Goal: Transaction & Acquisition: Purchase product/service

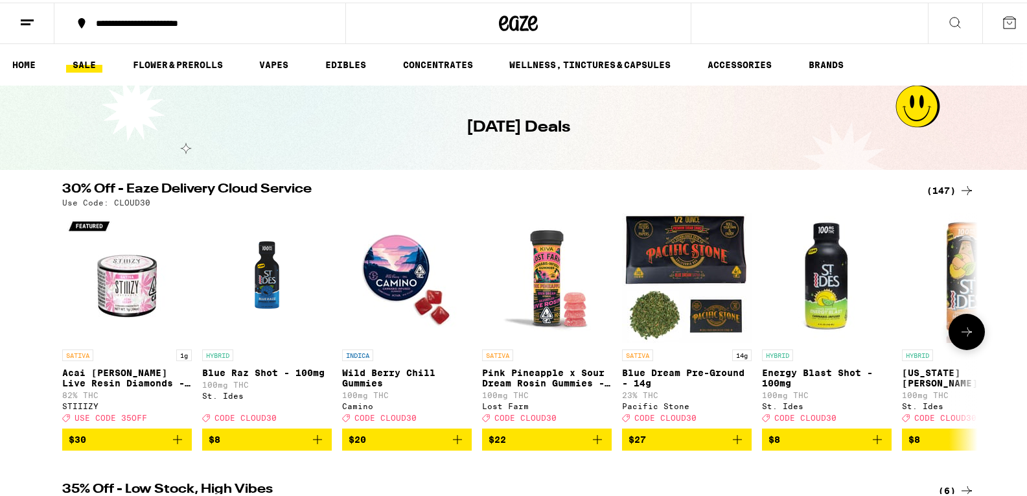
click at [961, 334] on icon at bounding box center [966, 329] width 10 height 9
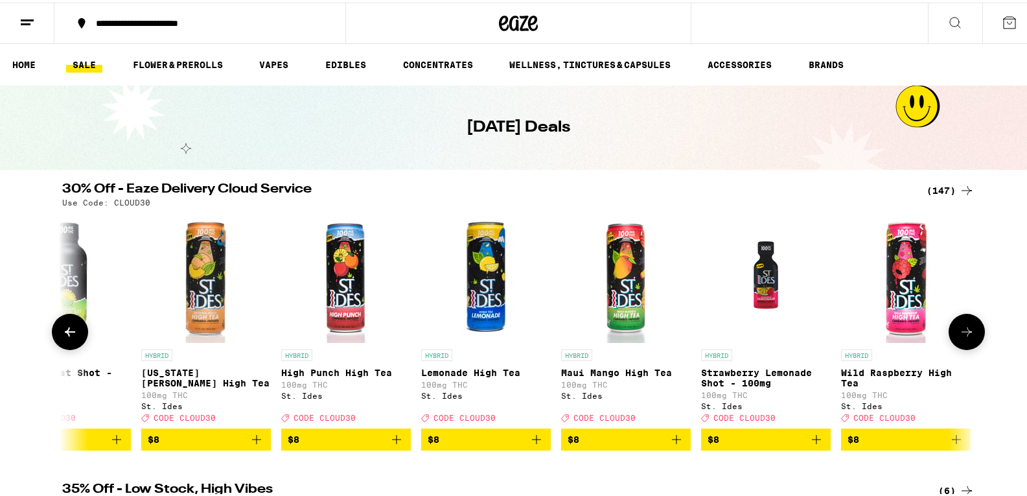
scroll to position [0, 771]
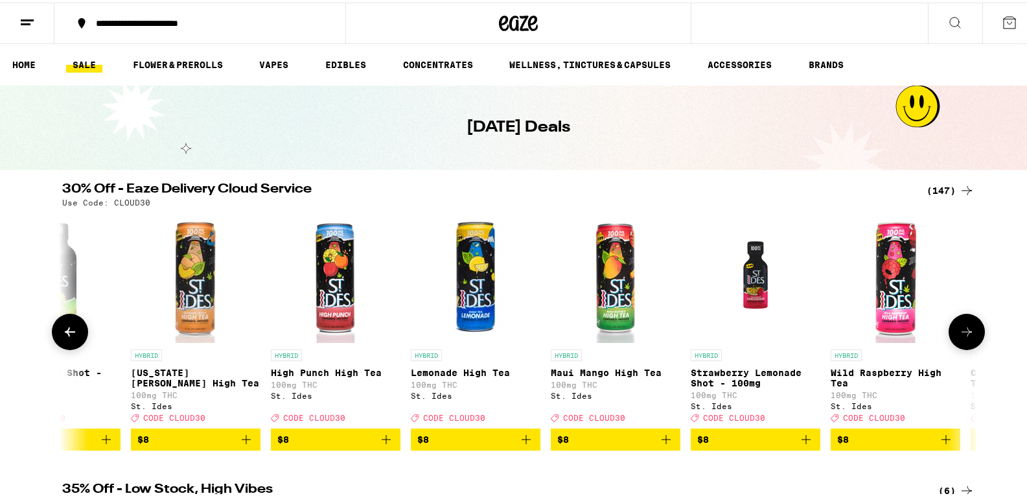
click at [961, 334] on icon at bounding box center [966, 329] width 10 height 9
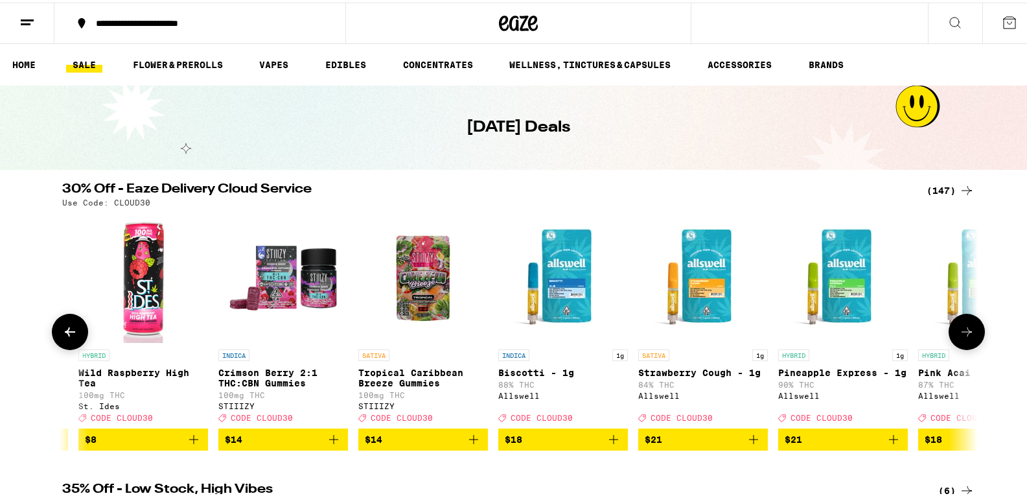
scroll to position [0, 1542]
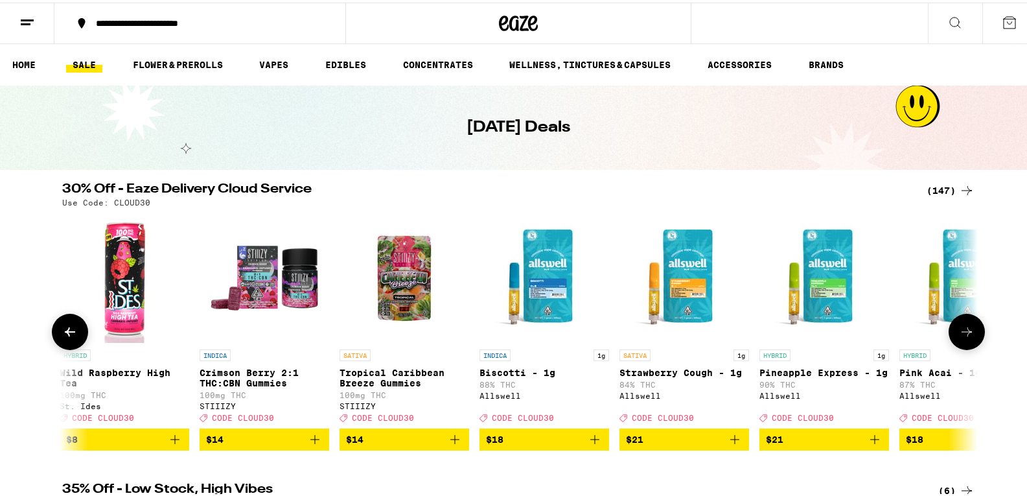
click at [961, 334] on icon at bounding box center [966, 329] width 10 height 9
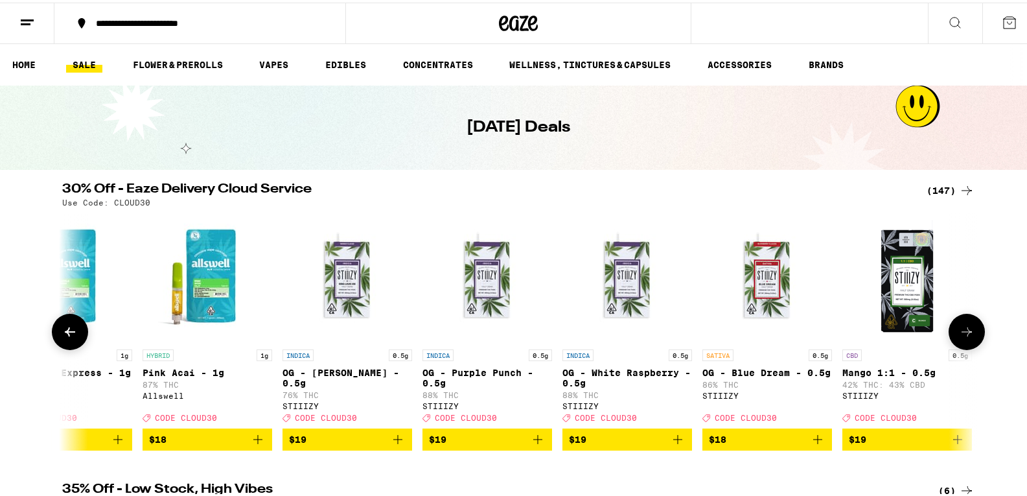
scroll to position [0, 2312]
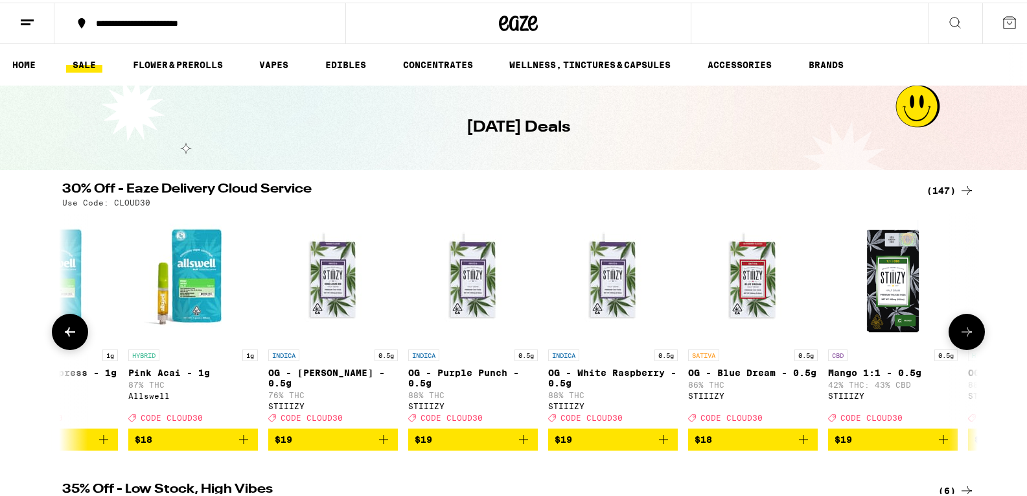
click at [961, 334] on icon at bounding box center [966, 329] width 10 height 9
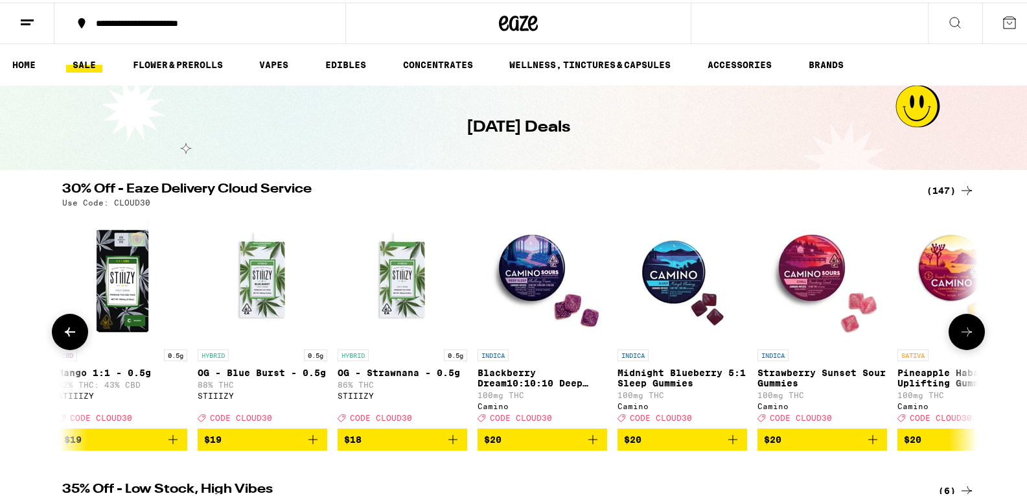
scroll to position [0, 3083]
click at [961, 334] on icon at bounding box center [966, 329] width 10 height 9
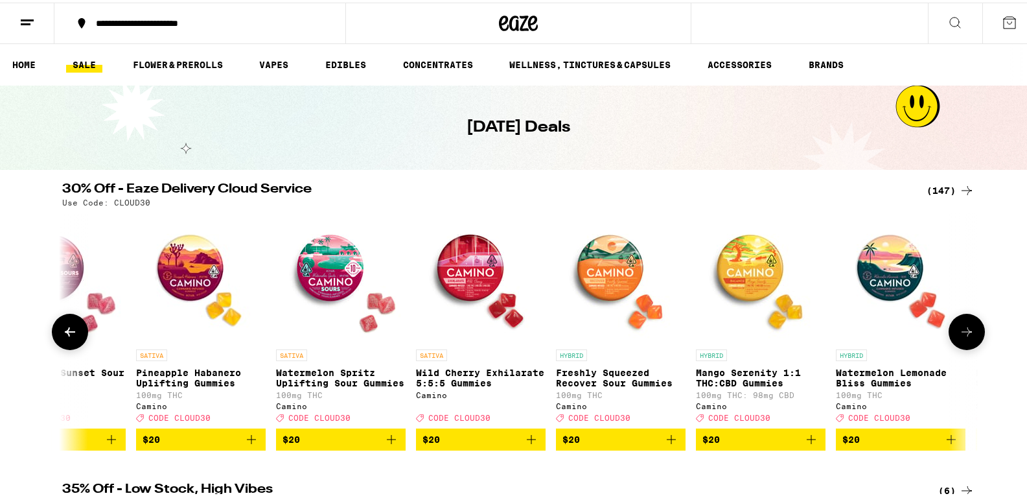
scroll to position [0, 3854]
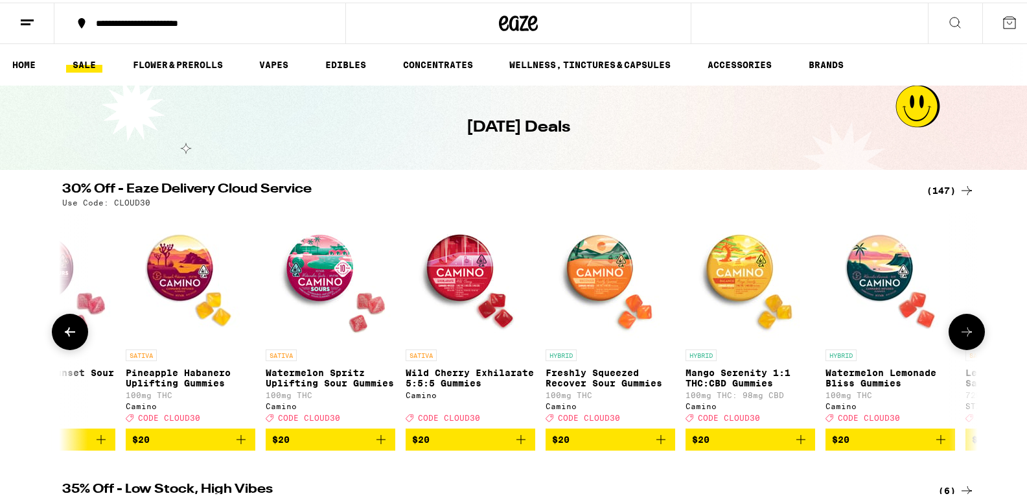
click at [961, 334] on icon at bounding box center [966, 329] width 10 height 9
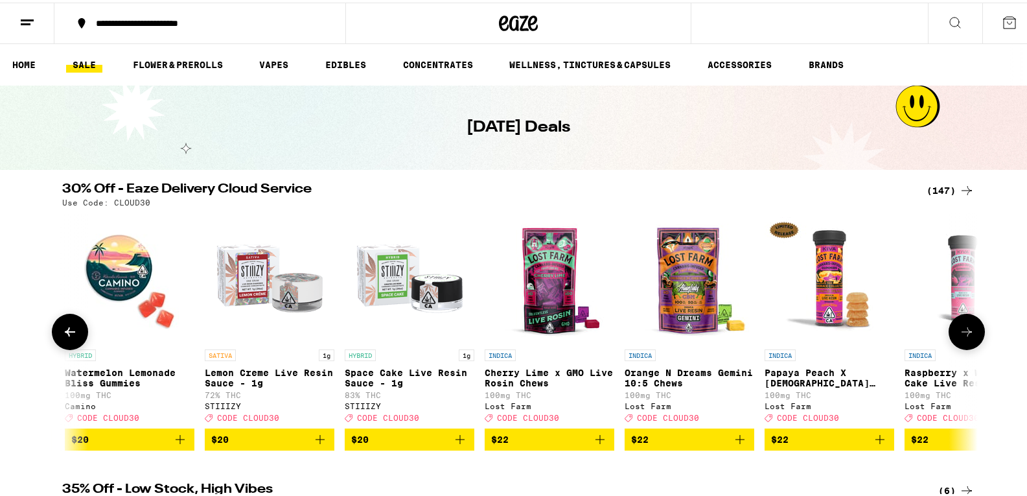
scroll to position [0, 4625]
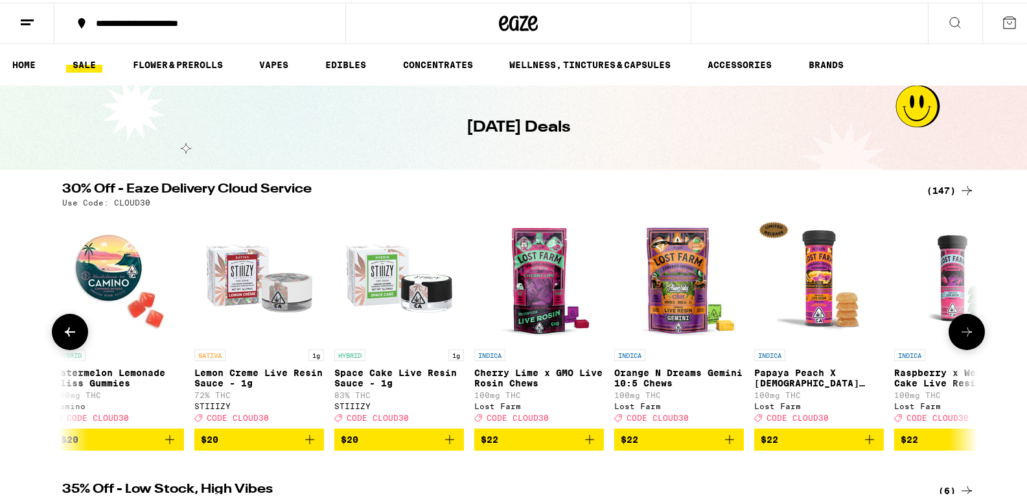
click at [961, 334] on icon at bounding box center [966, 329] width 10 height 9
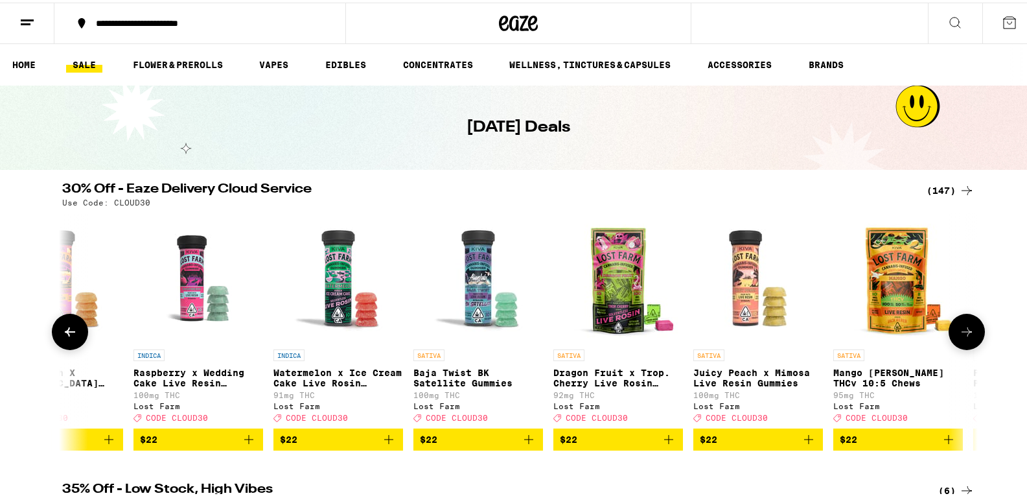
scroll to position [0, 5396]
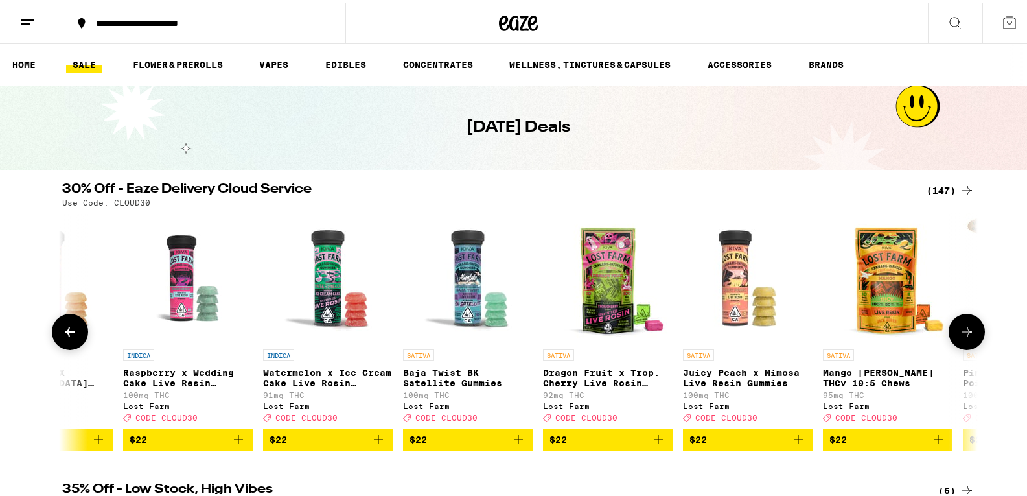
click at [961, 334] on icon at bounding box center [966, 329] width 10 height 9
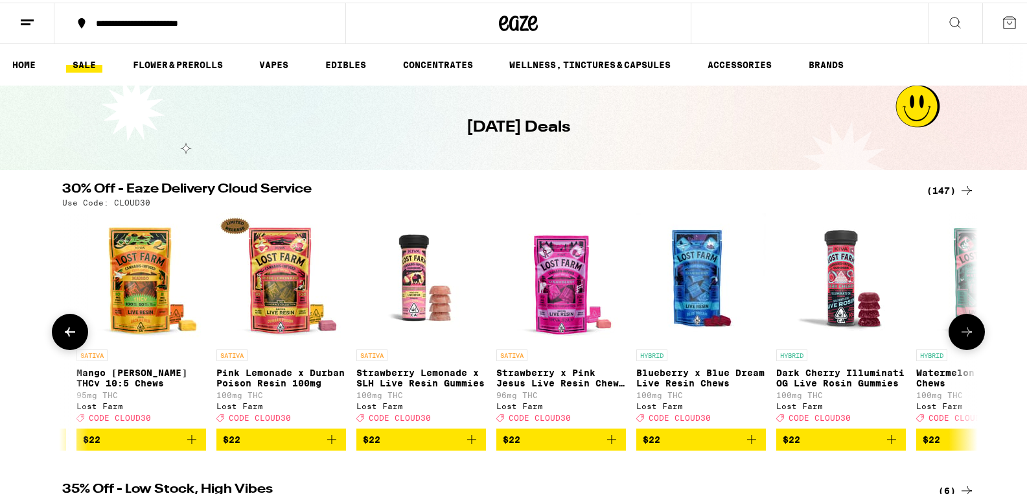
scroll to position [0, 6167]
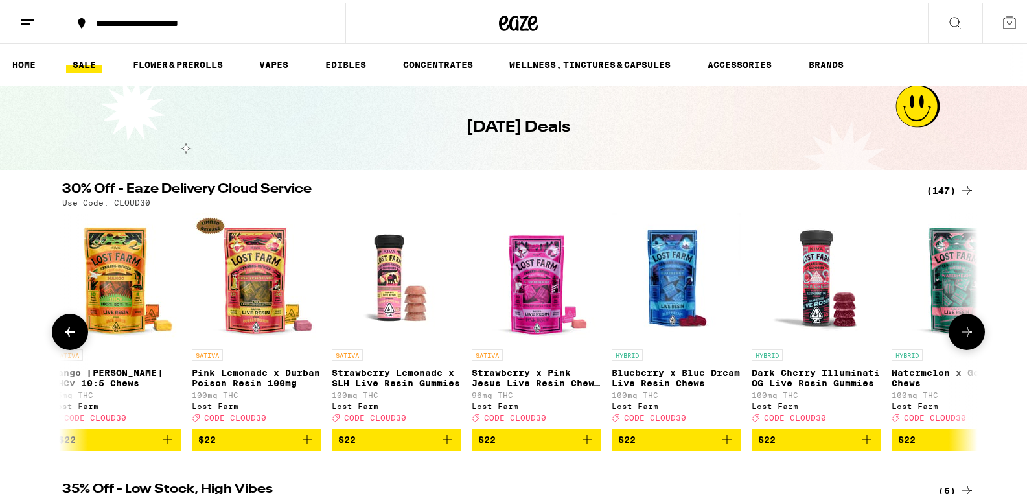
click at [961, 334] on icon at bounding box center [966, 329] width 10 height 9
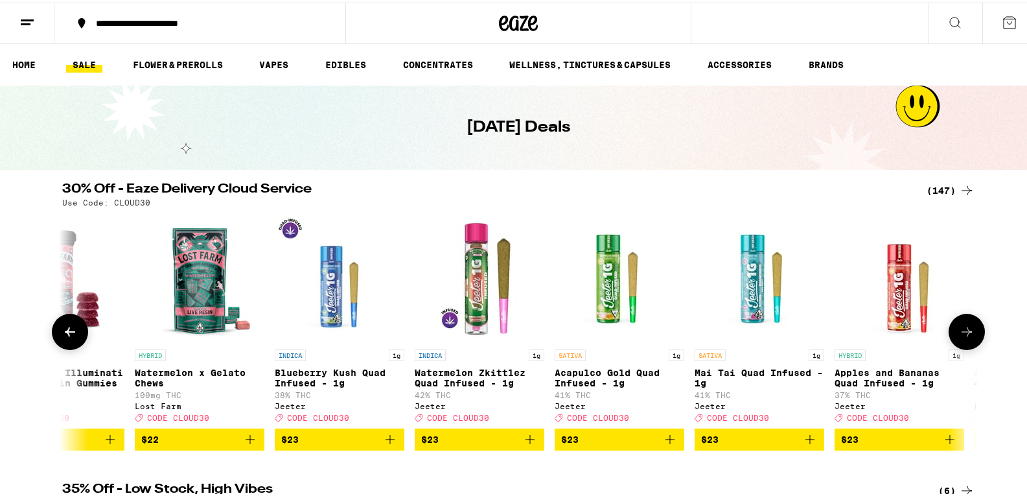
scroll to position [0, 6937]
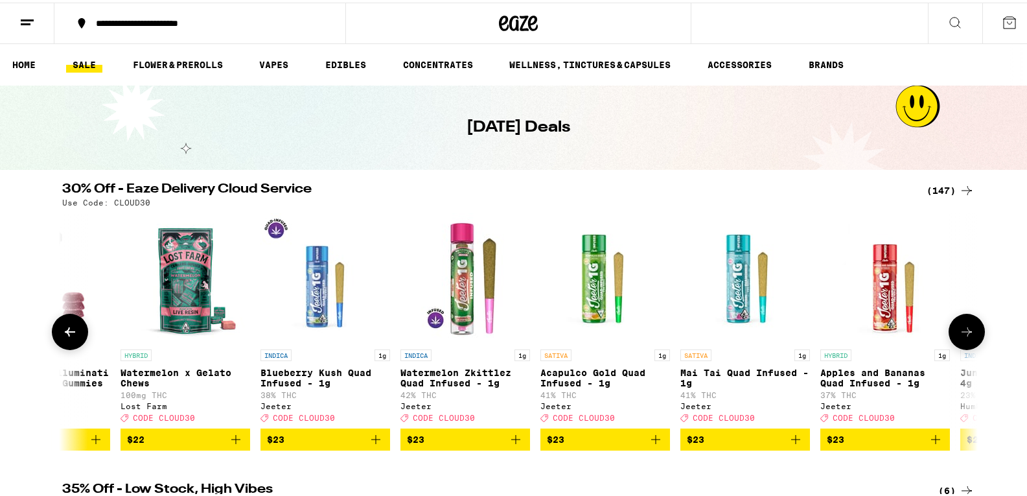
click at [961, 334] on icon at bounding box center [966, 329] width 10 height 9
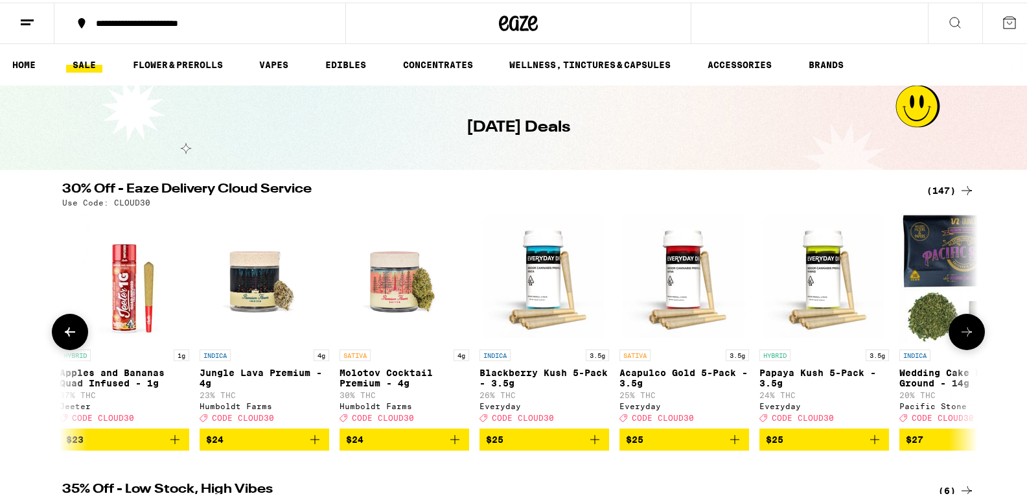
scroll to position [0, 7708]
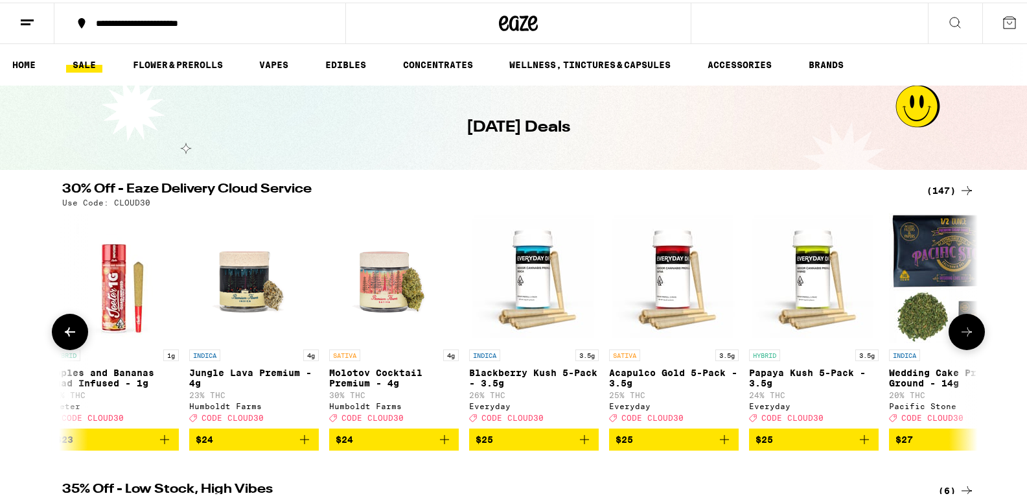
click at [961, 334] on icon at bounding box center [966, 329] width 10 height 9
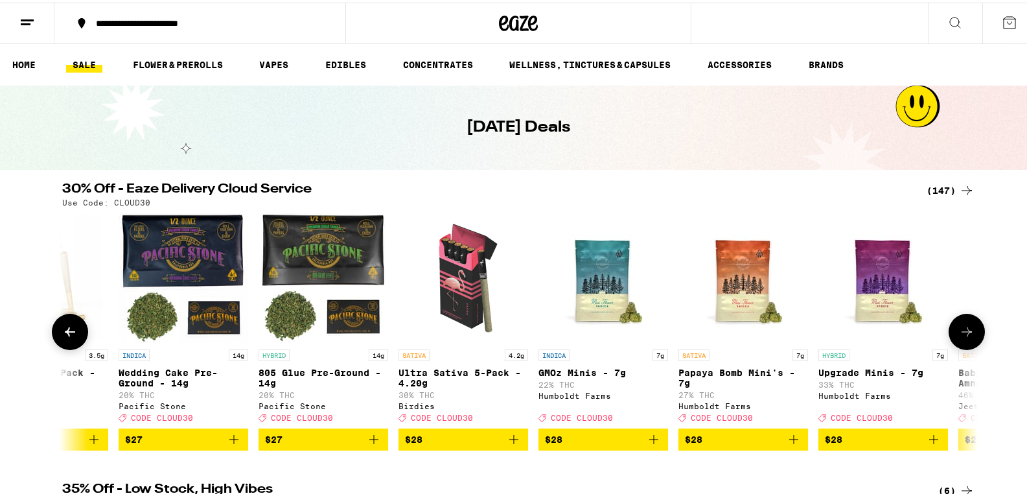
scroll to position [0, 8479]
click at [959, 336] on icon at bounding box center [967, 329] width 16 height 16
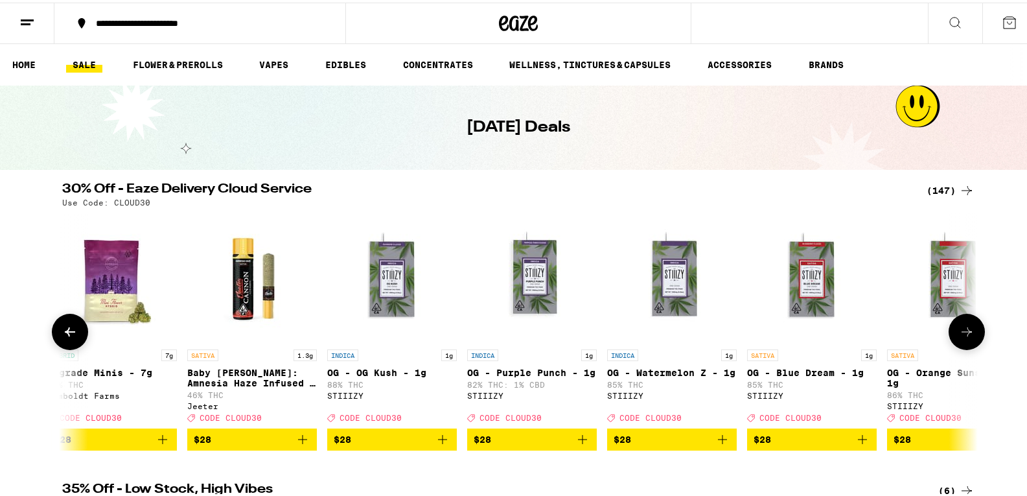
scroll to position [0, 9250]
click at [959, 336] on icon at bounding box center [967, 329] width 16 height 16
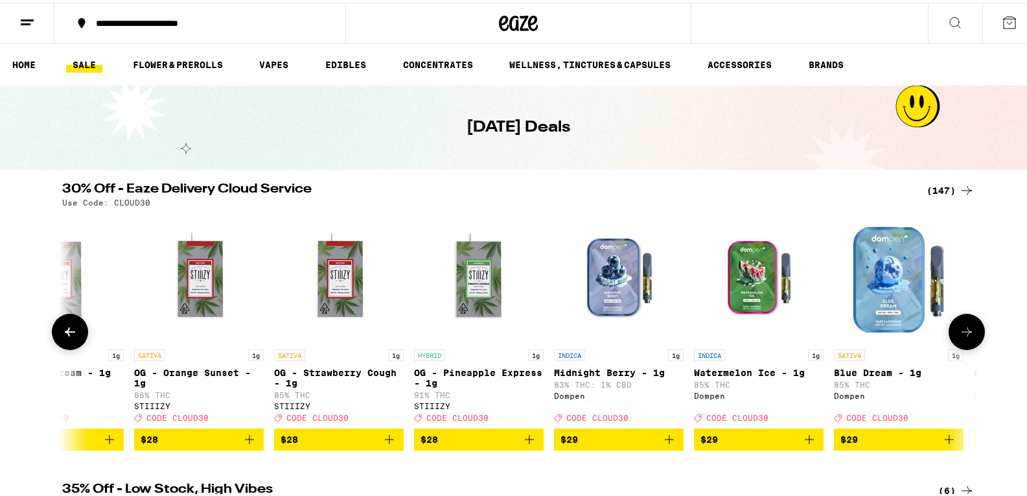
scroll to position [0, 10021]
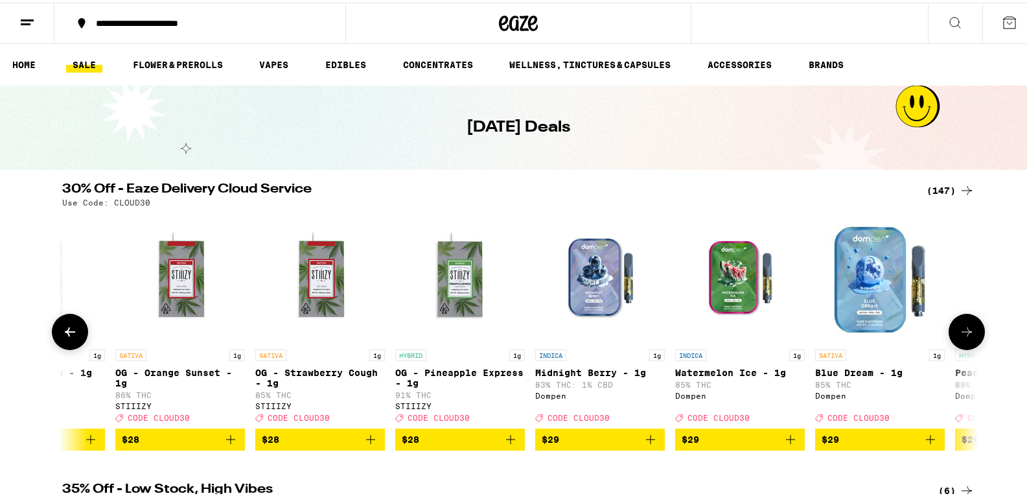
click at [959, 336] on icon at bounding box center [967, 329] width 16 height 16
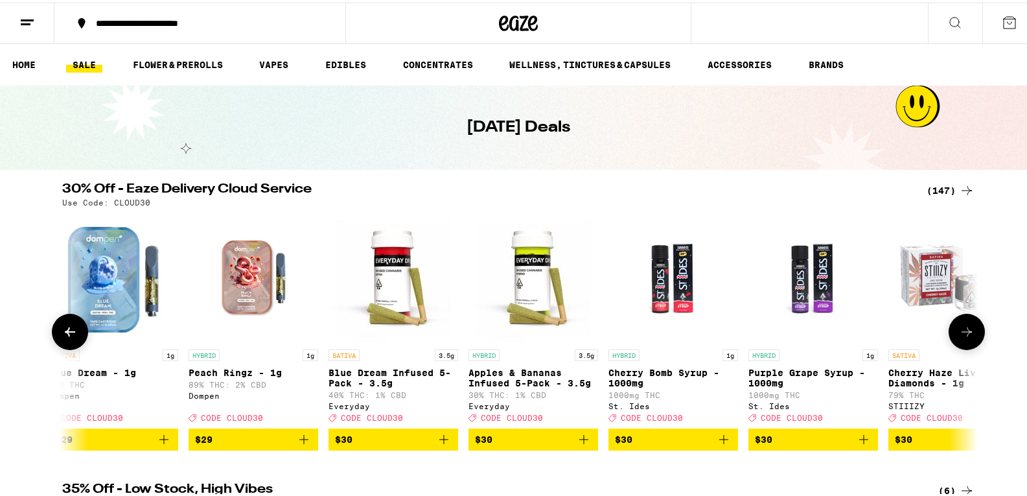
scroll to position [0, 10791]
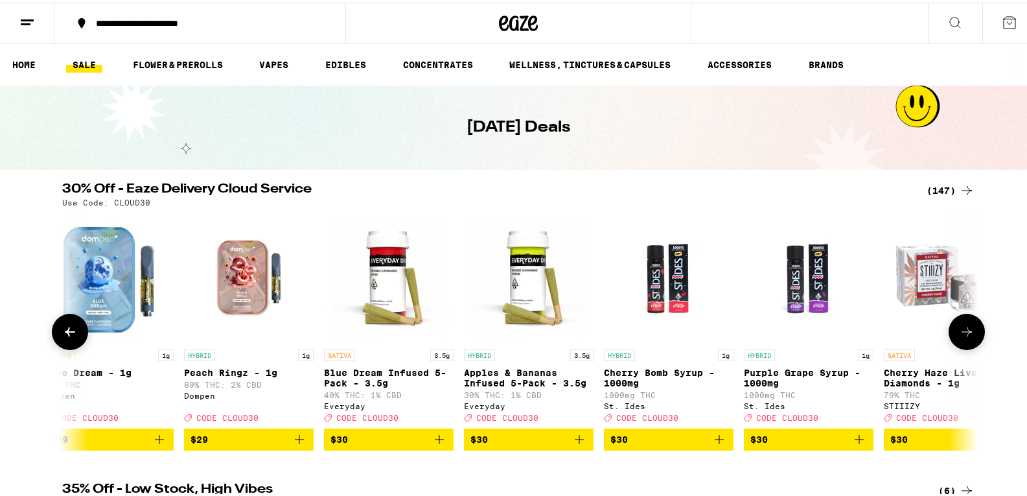
click at [959, 336] on icon at bounding box center [967, 329] width 16 height 16
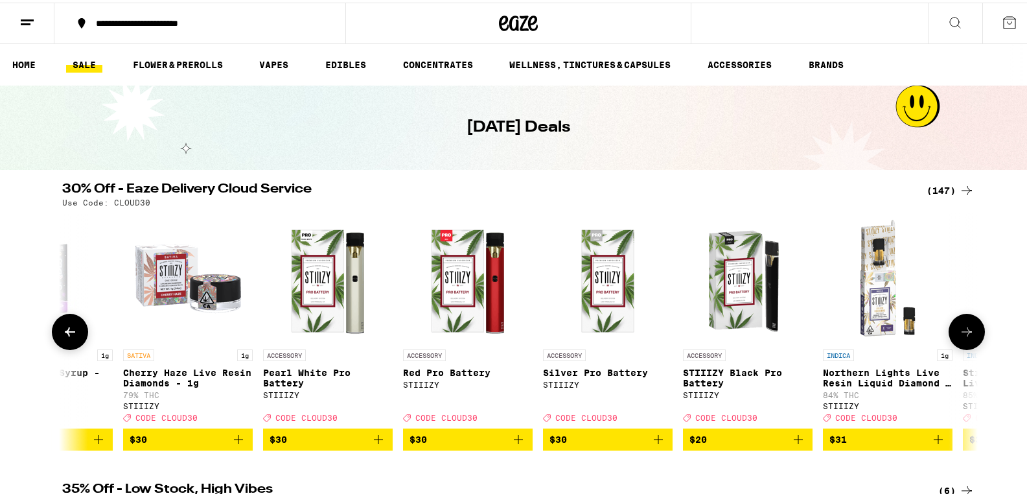
scroll to position [0, 11562]
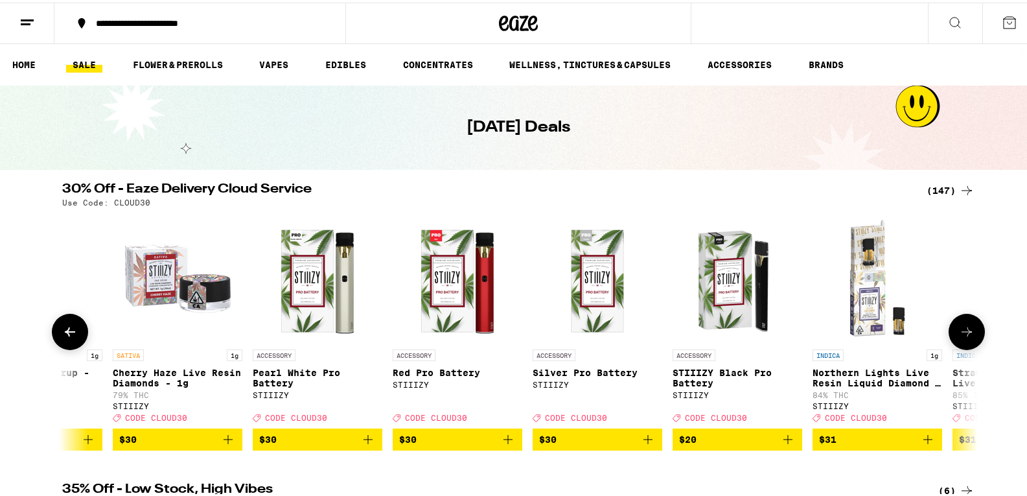
click at [959, 336] on icon at bounding box center [967, 329] width 16 height 16
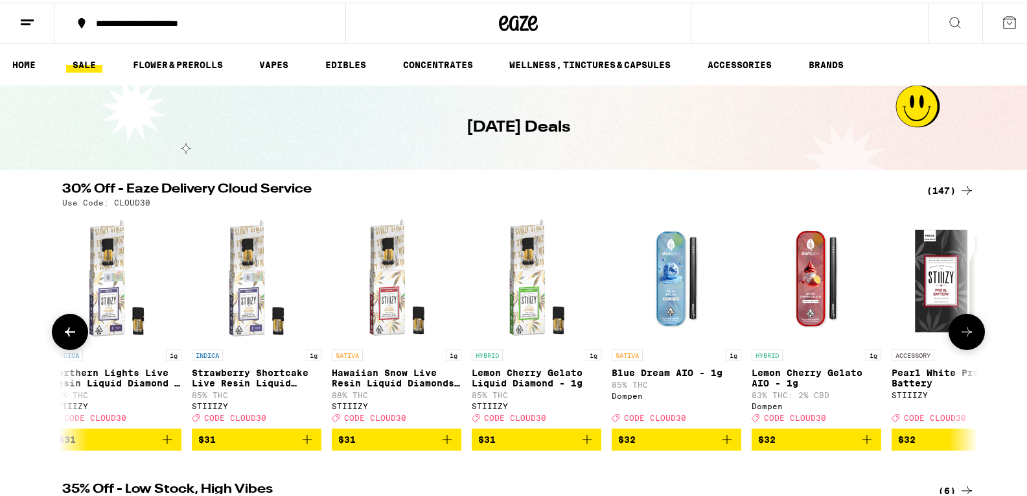
scroll to position [0, 12333]
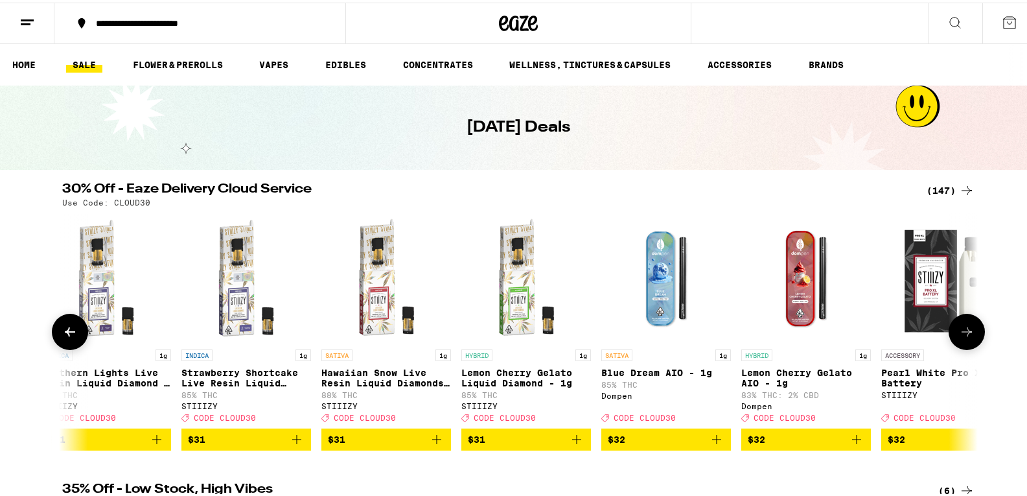
click at [959, 336] on icon at bounding box center [967, 329] width 16 height 16
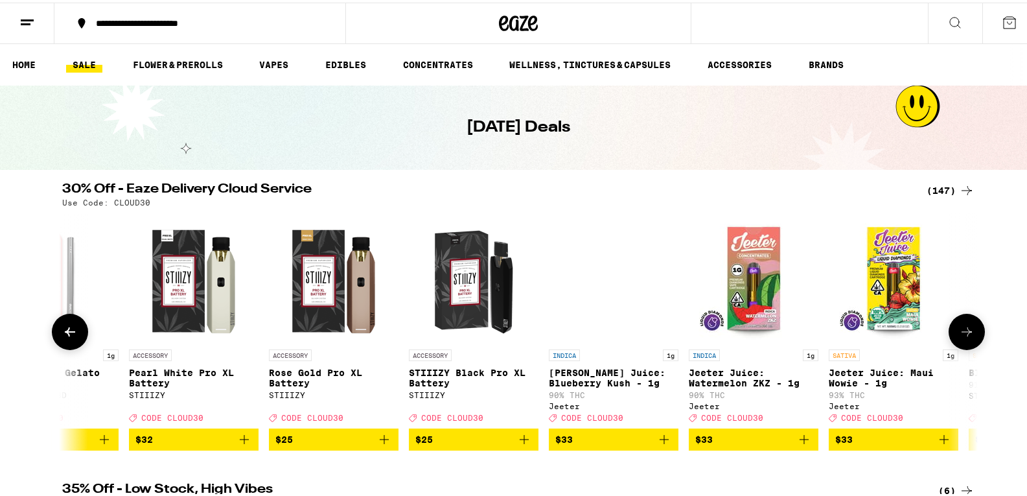
scroll to position [0, 13104]
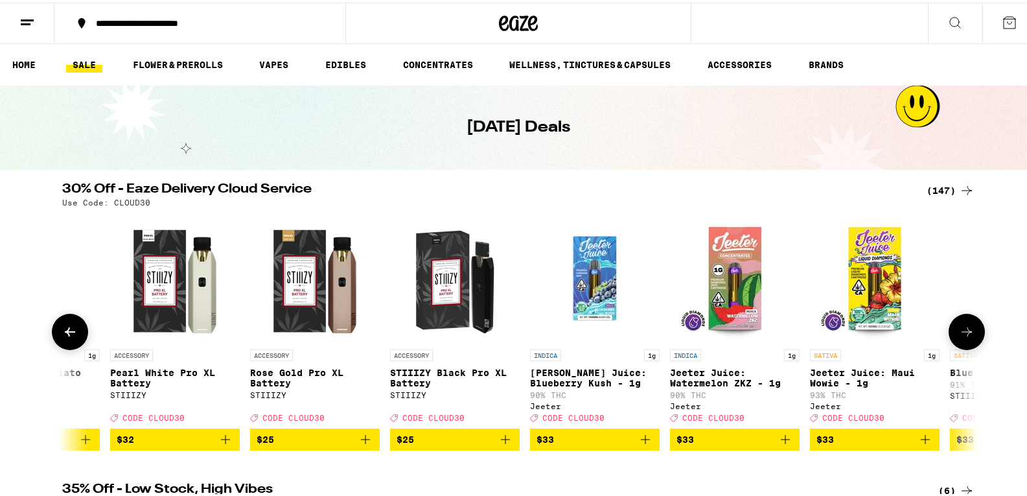
click at [959, 336] on icon at bounding box center [967, 329] width 16 height 16
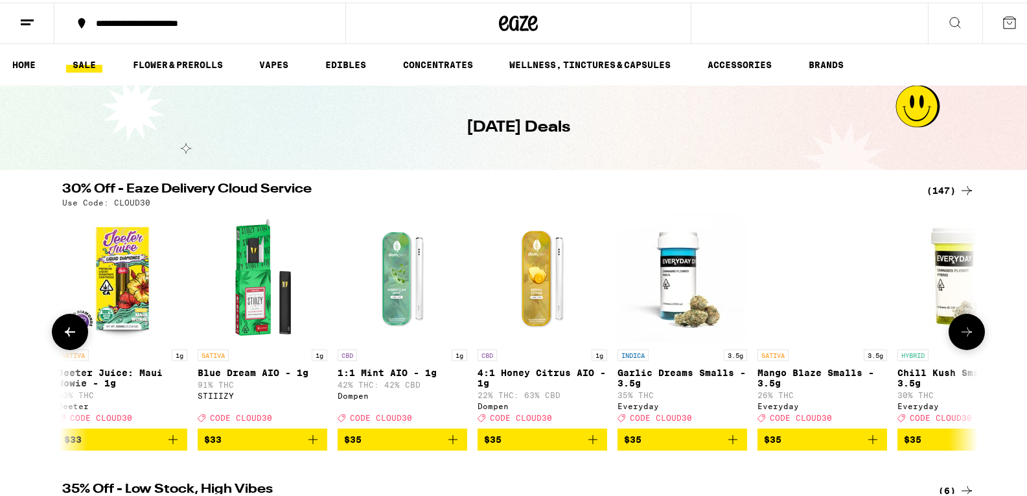
scroll to position [0, 13875]
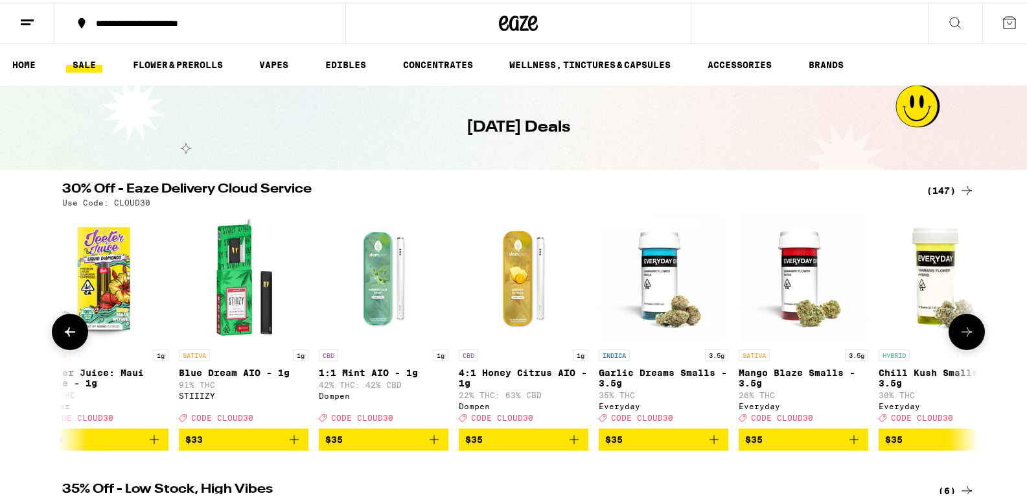
click at [952, 336] on button at bounding box center [966, 329] width 36 height 36
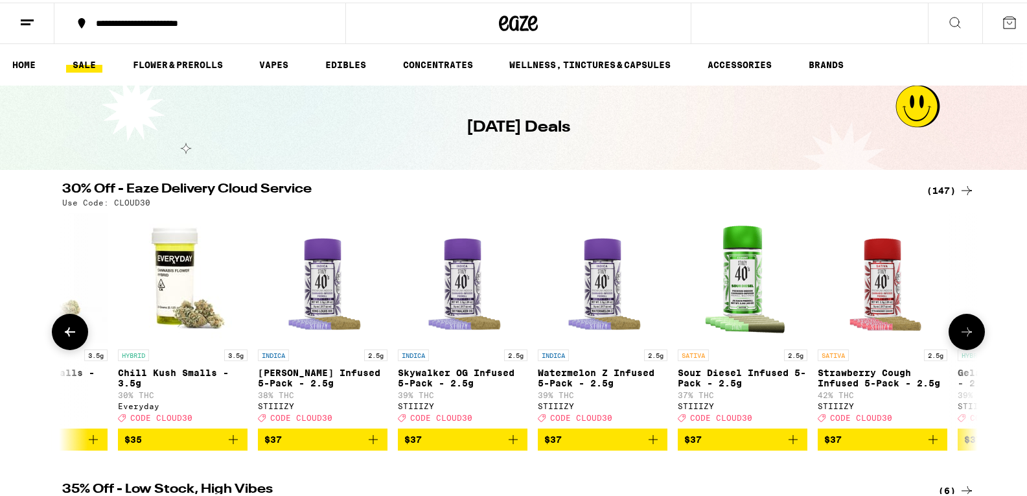
scroll to position [0, 14646]
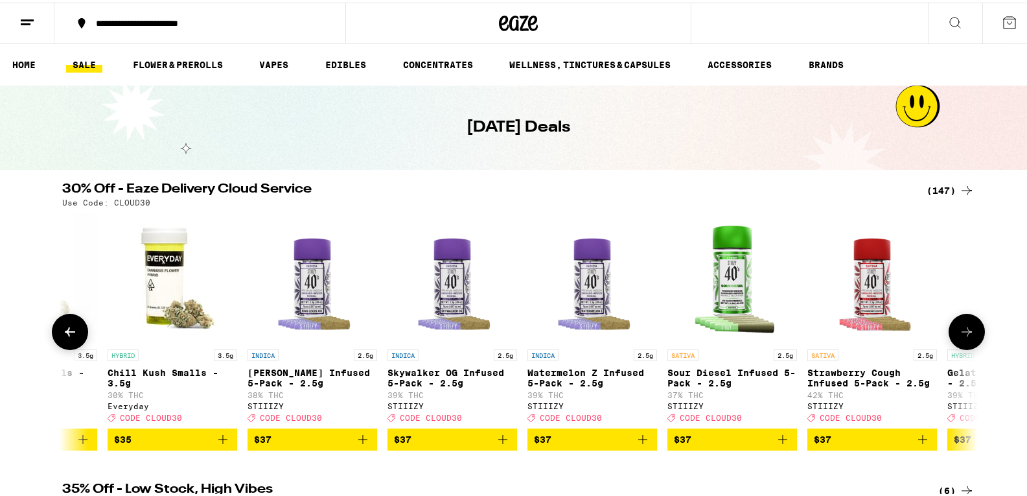
click at [952, 336] on button at bounding box center [966, 329] width 36 height 36
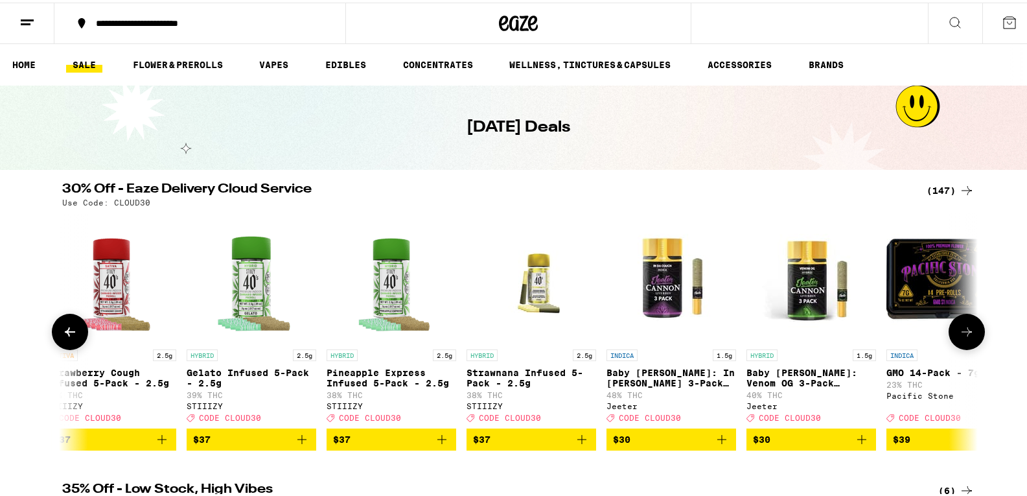
scroll to position [0, 15416]
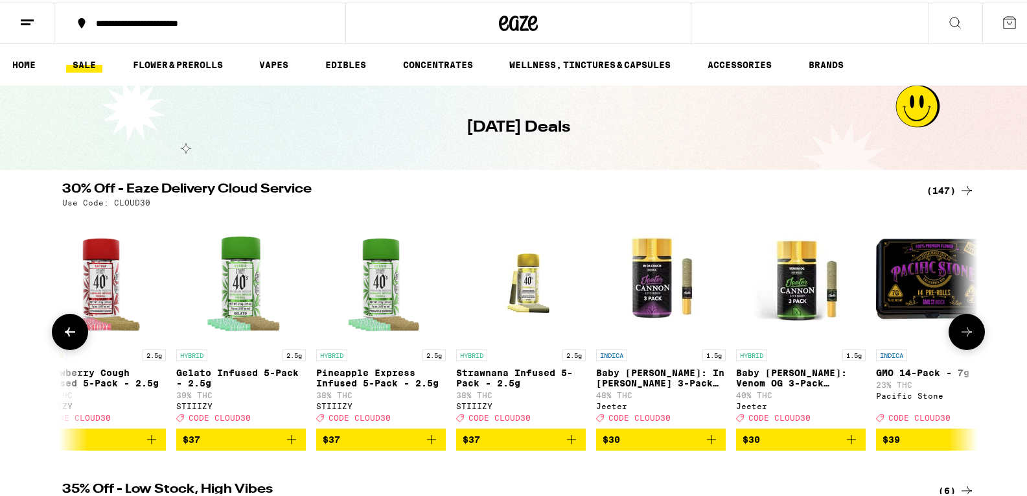
click at [960, 337] on icon at bounding box center [967, 329] width 16 height 16
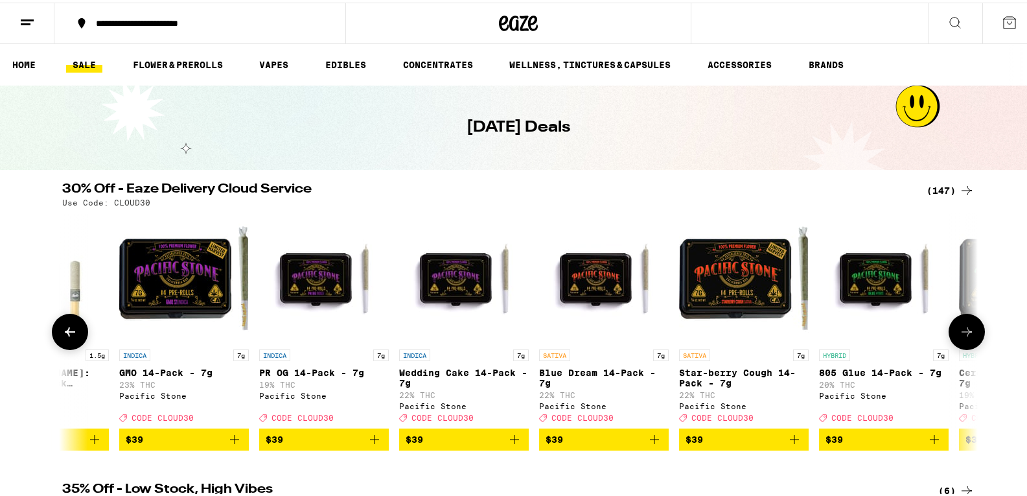
scroll to position [0, 16187]
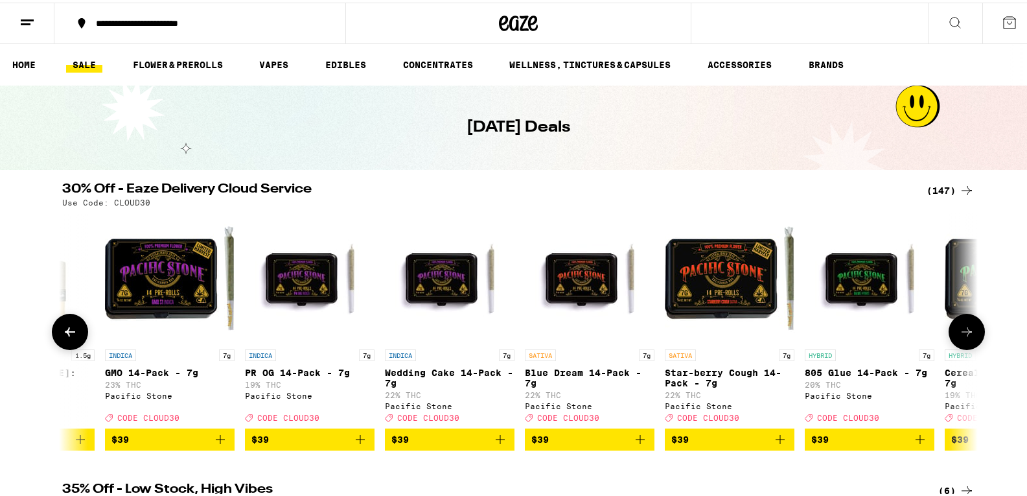
click at [959, 337] on icon at bounding box center [967, 329] width 16 height 16
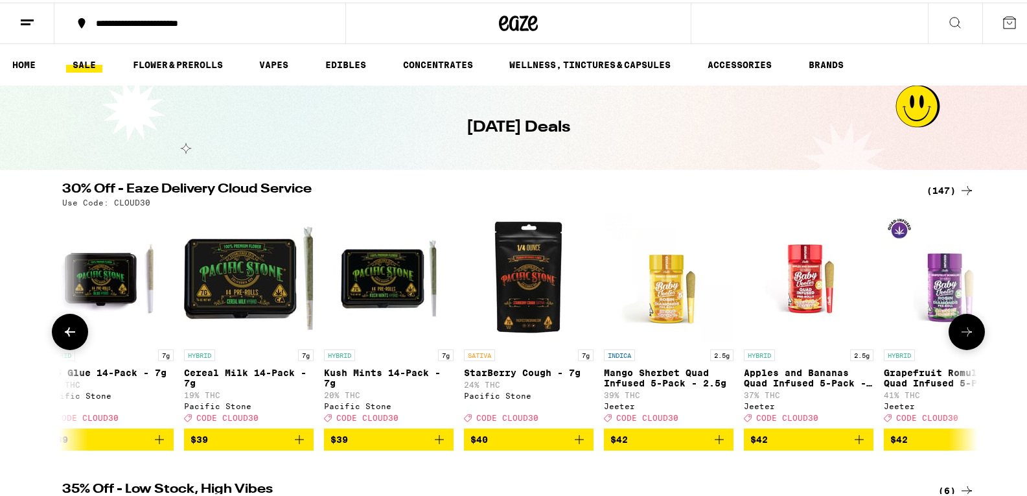
scroll to position [0, 16958]
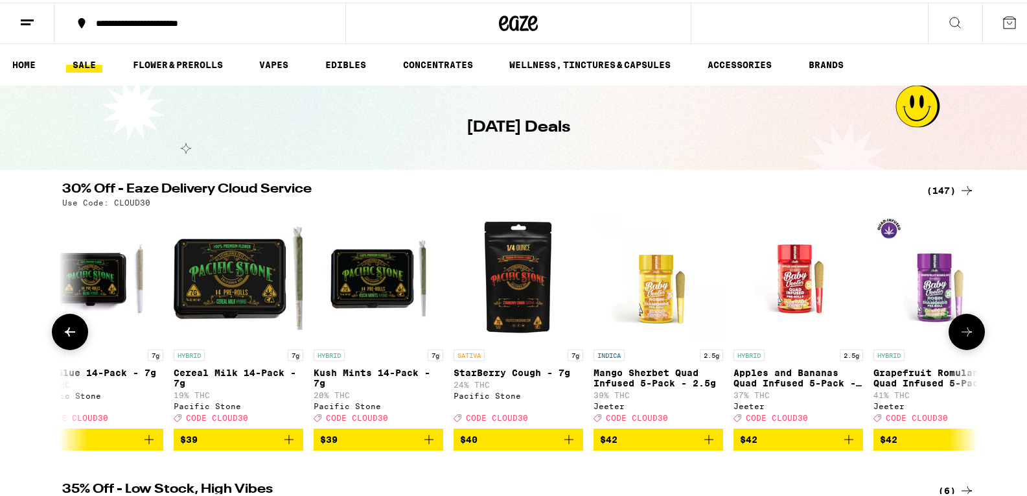
click at [959, 337] on icon at bounding box center [967, 329] width 16 height 16
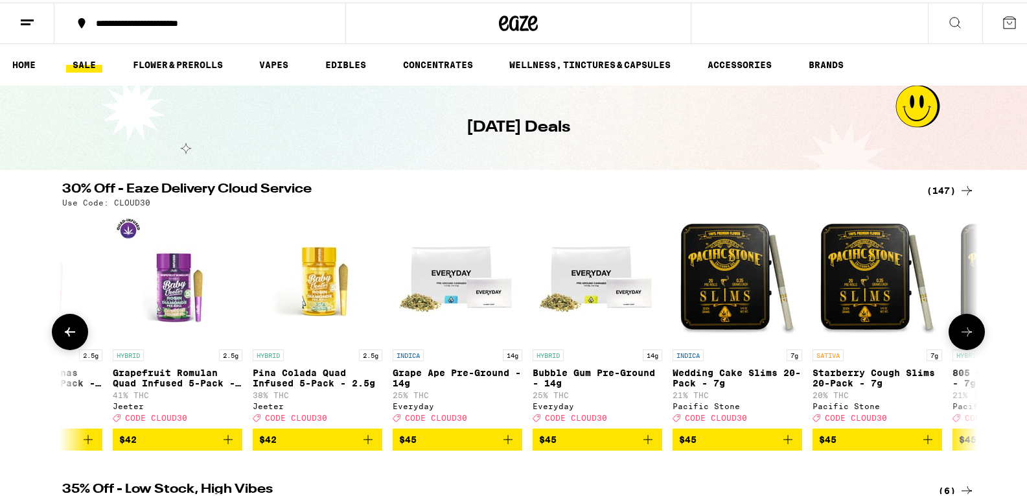
scroll to position [0, 17729]
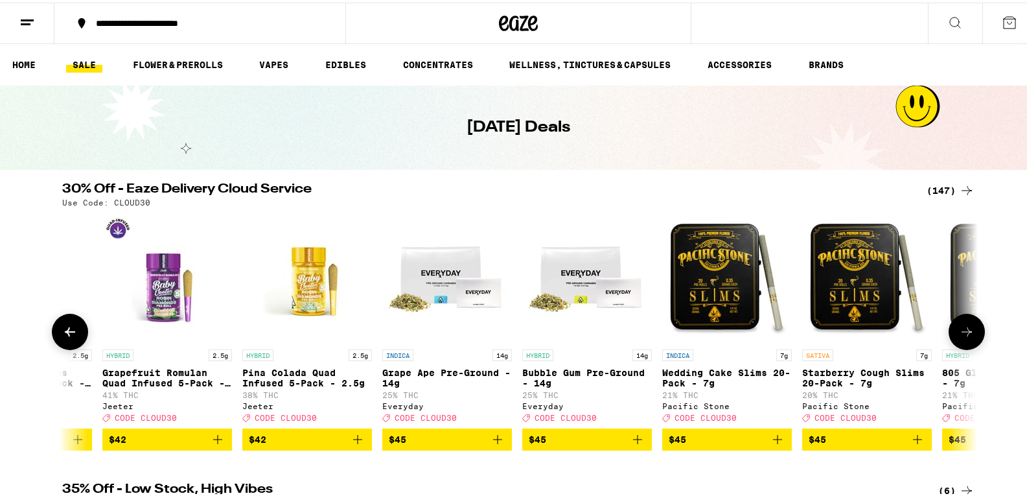
click at [959, 337] on icon at bounding box center [967, 329] width 16 height 16
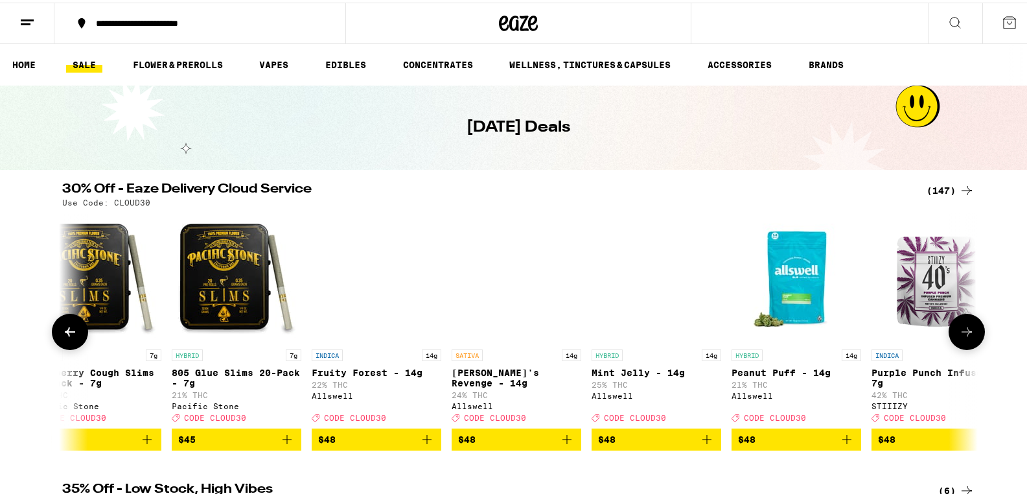
scroll to position [0, 18500]
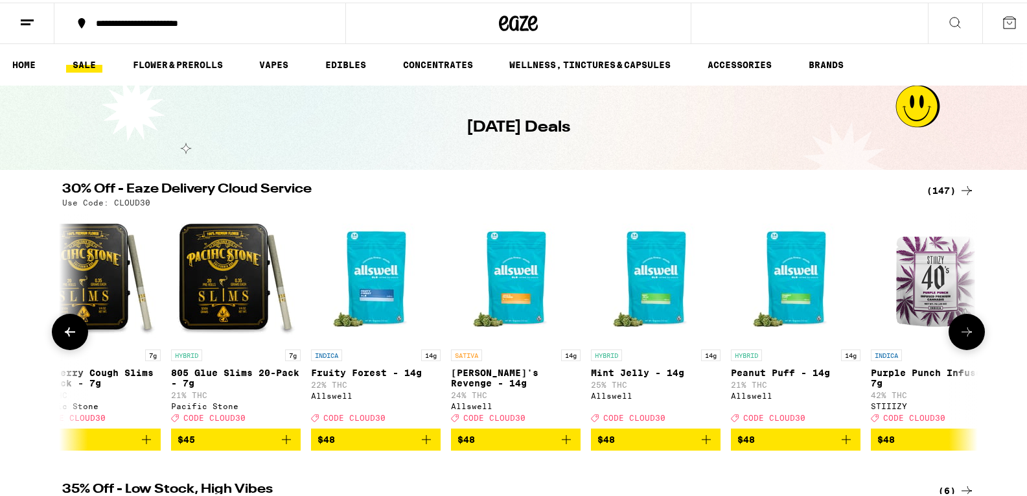
click at [959, 337] on icon at bounding box center [967, 329] width 16 height 16
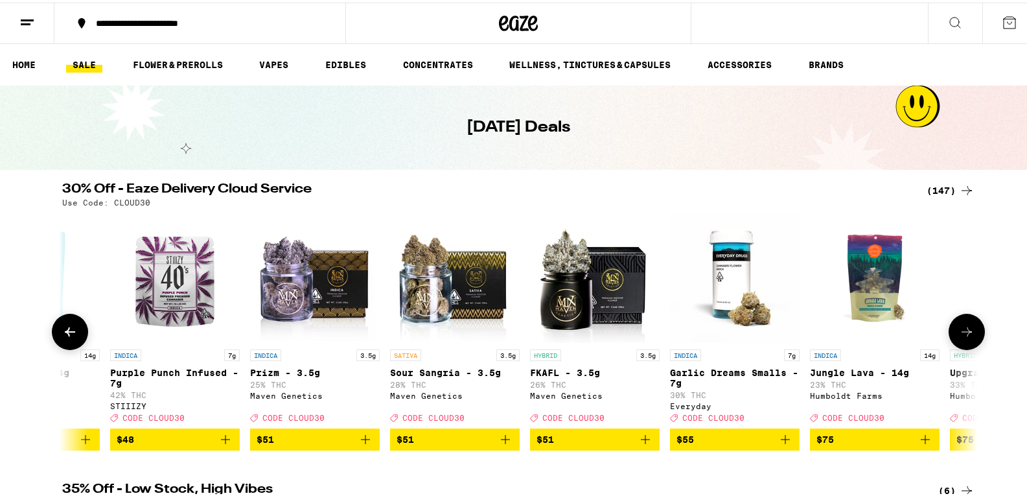
scroll to position [0, 19270]
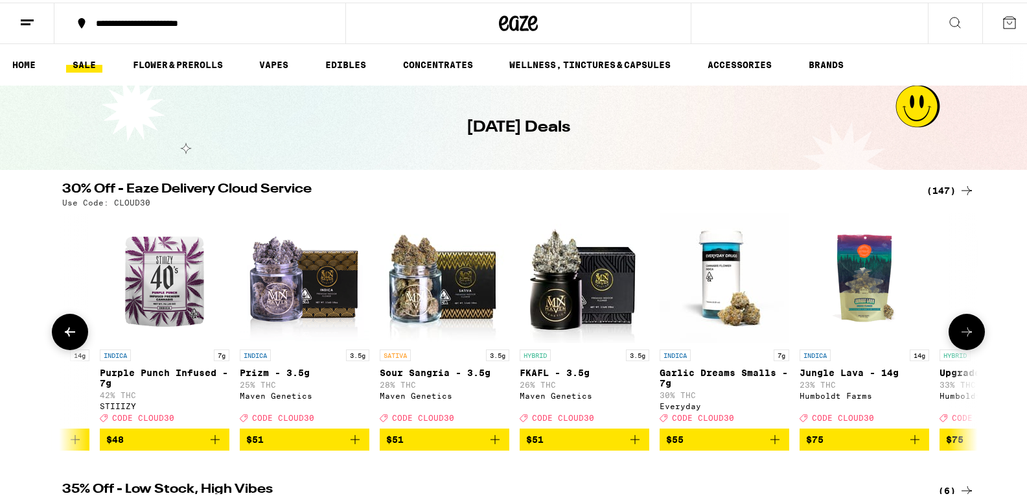
click at [959, 337] on icon at bounding box center [967, 329] width 16 height 16
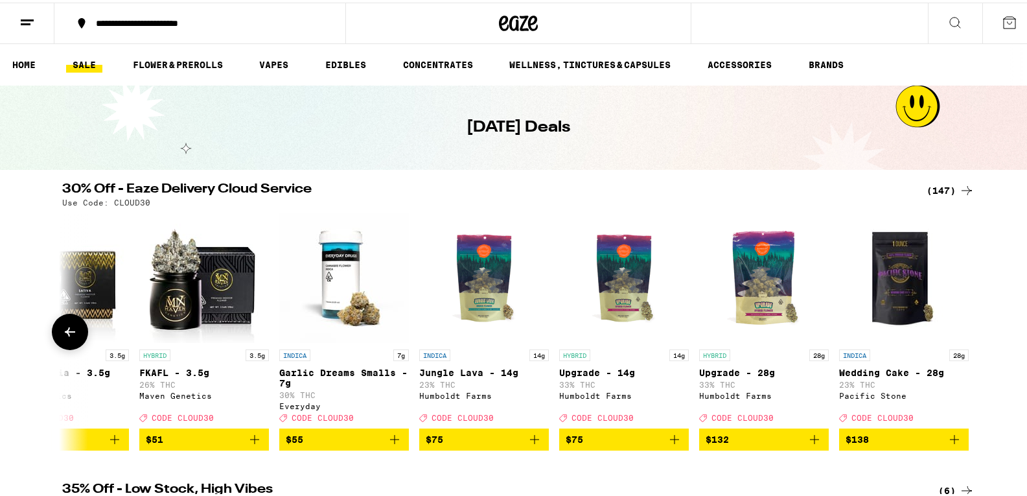
scroll to position [0, 19655]
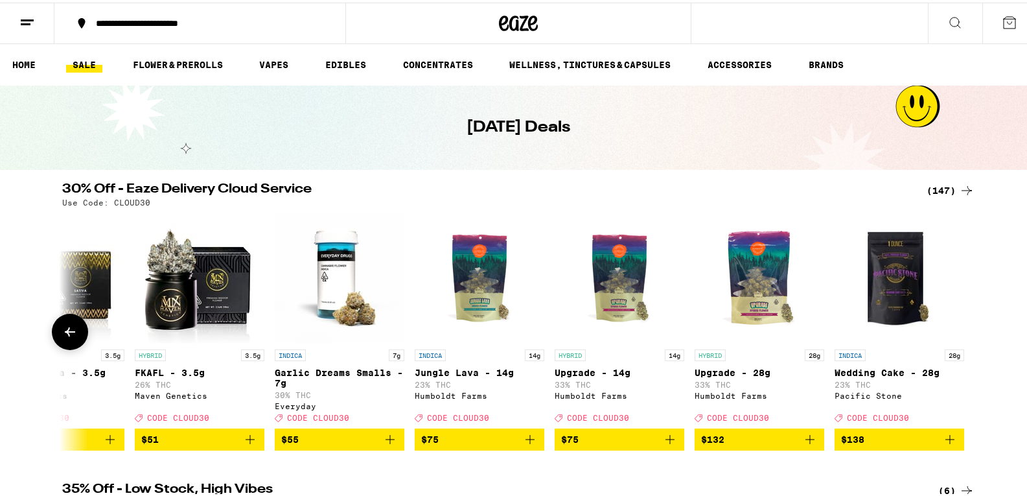
click at [959, 337] on div at bounding box center [966, 329] width 36 height 36
